Goal: Navigation & Orientation: Find specific page/section

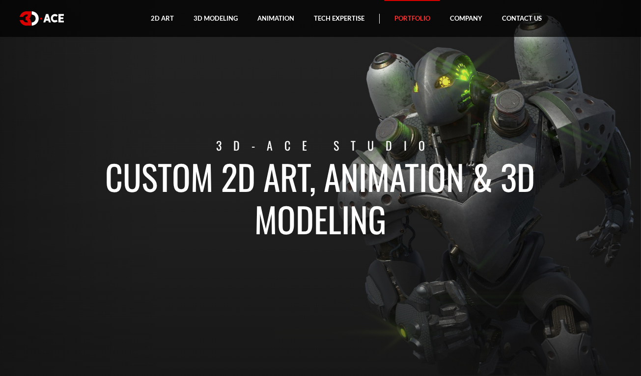
click at [421, 25] on link "Portfolio" at bounding box center [413, 18] width 56 height 37
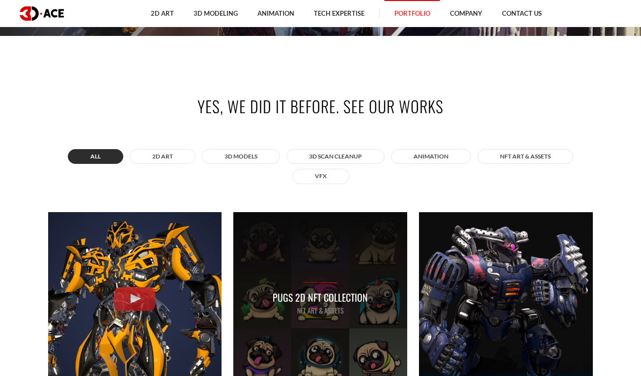
scroll to position [524, 0]
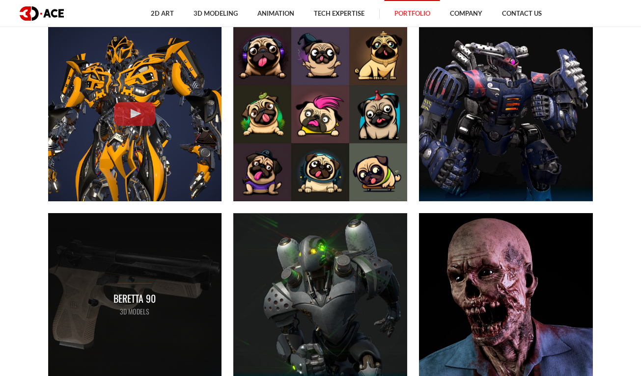
click at [99, 277] on div "Beretta 90 3D MODELS" at bounding box center [135, 300] width 174 height 174
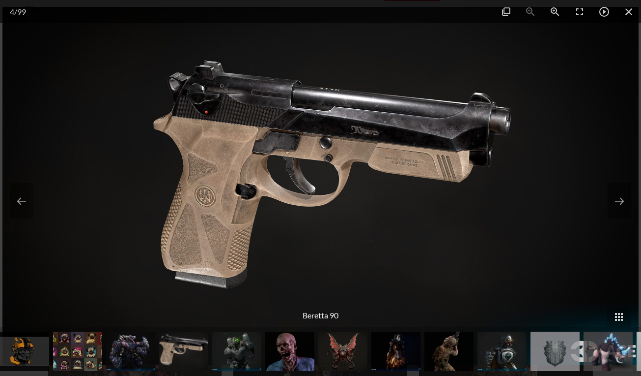
scroll to position [655, 0]
click at [627, 11] on span at bounding box center [629, 11] width 25 height 23
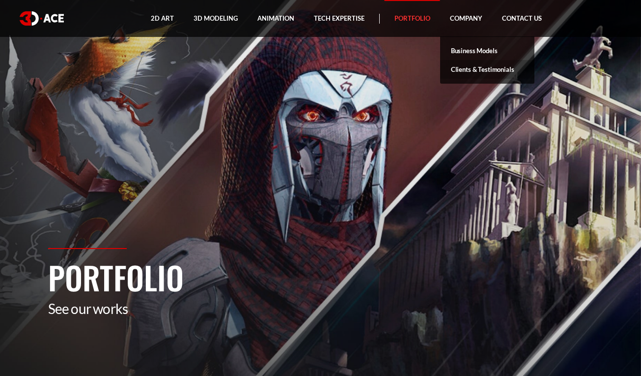
click at [465, 68] on link "Clients & Testimonials" at bounding box center [487, 69] width 94 height 19
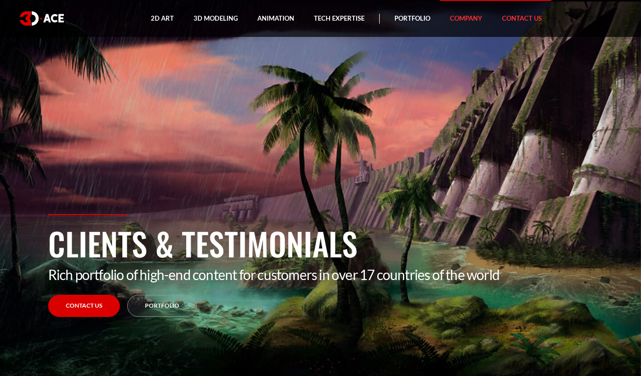
click at [524, 16] on link "Contact Us" at bounding box center [522, 18] width 59 height 37
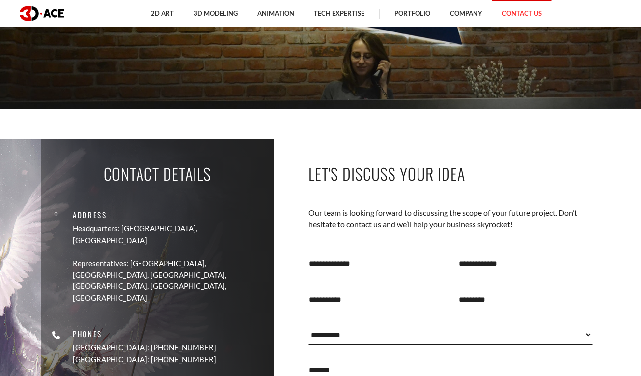
scroll to position [262, 0]
